Goal: Information Seeking & Learning: Learn about a topic

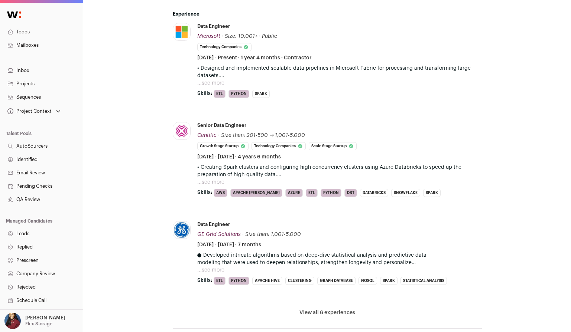
scroll to position [274, 0]
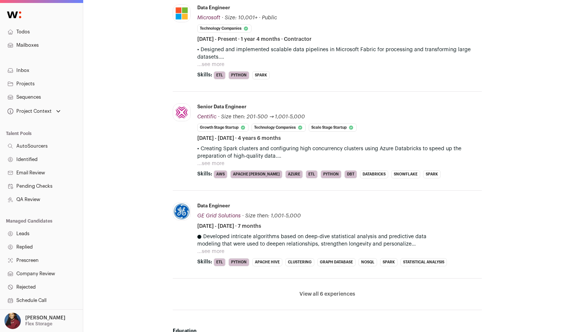
click at [316, 289] on li "View all 6 experiences View less" at bounding box center [327, 295] width 309 height 32
click at [319, 293] on button "View all 6 experiences" at bounding box center [327, 294] width 56 height 7
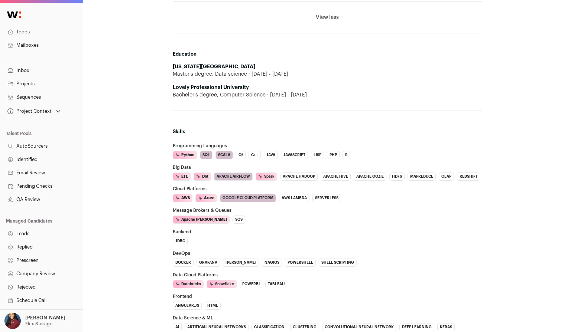
scroll to position [739, 0]
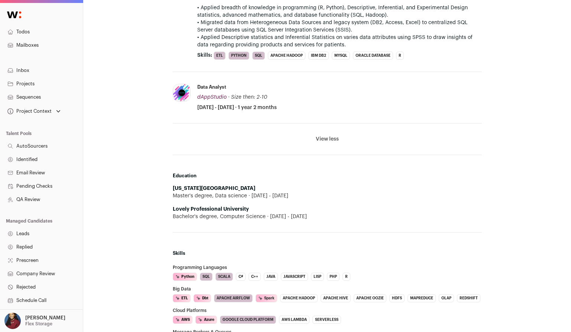
click at [324, 140] on button "View less" at bounding box center [327, 139] width 23 height 7
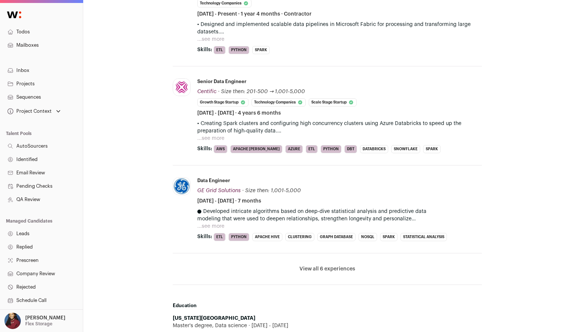
scroll to position [369, 0]
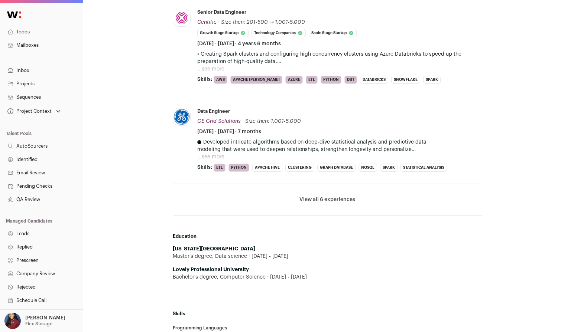
click at [334, 202] on button "View all 6 experiences" at bounding box center [327, 199] width 56 height 7
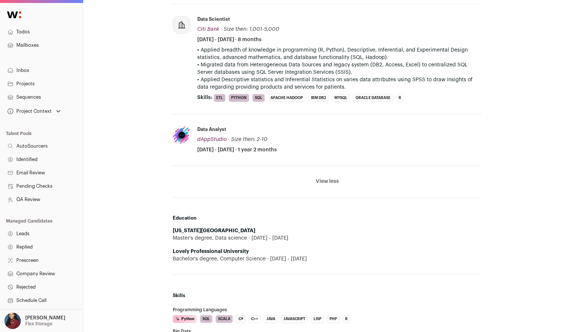
scroll to position [695, 0]
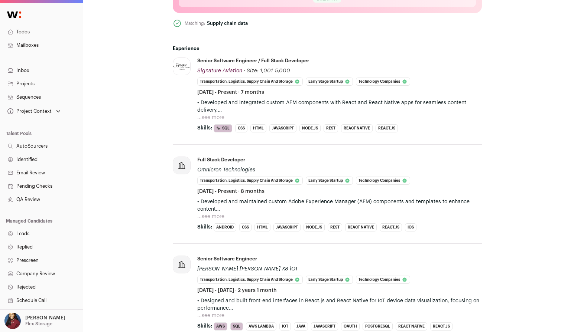
scroll to position [370, 0]
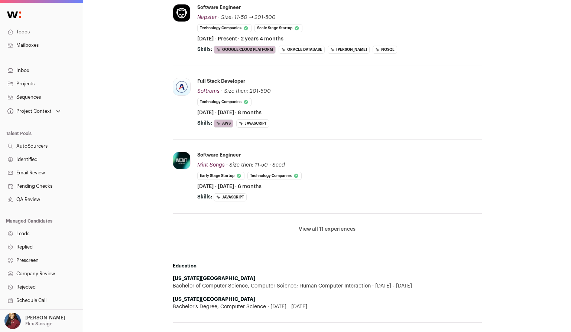
scroll to position [363, 0]
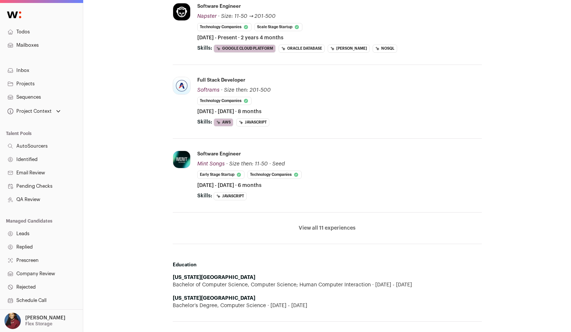
click at [320, 224] on li "View all 11 experiences View less" at bounding box center [327, 229] width 309 height 32
click at [323, 231] on button "View all 11 experiences" at bounding box center [327, 228] width 57 height 7
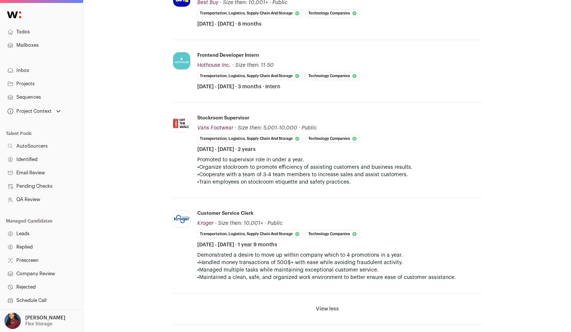
scroll to position [955, 0]
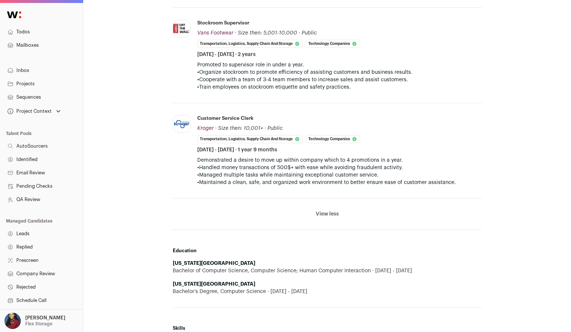
click at [323, 213] on button "View less" at bounding box center [327, 214] width 23 height 7
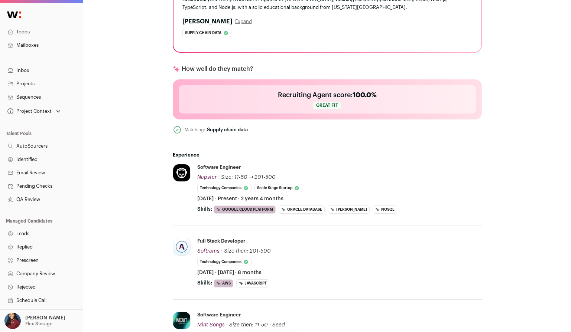
scroll to position [287, 0]
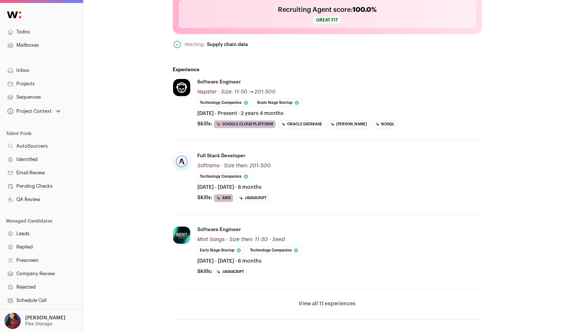
click at [330, 305] on button "View all 11 experiences" at bounding box center [327, 304] width 57 height 7
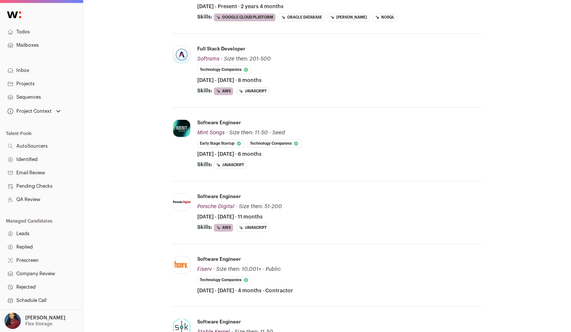
scroll to position [510, 0]
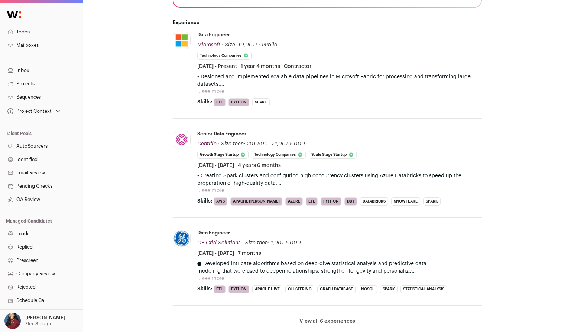
scroll to position [461, 0]
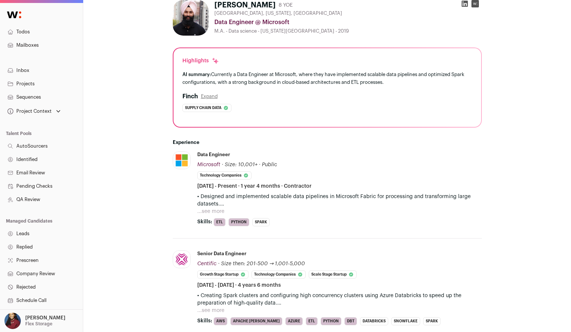
scroll to position [199, 0]
